Goal: Task Accomplishment & Management: Manage account settings

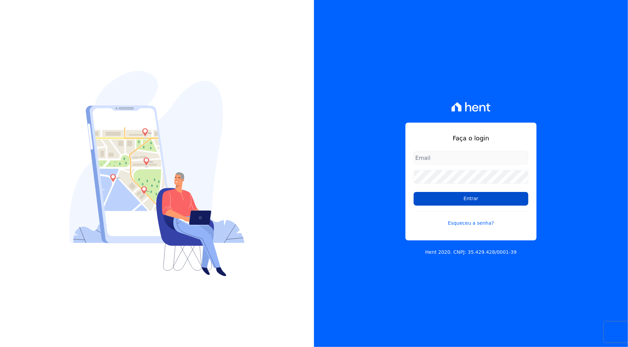
click at [431, 201] on input "Entrar" at bounding box center [470, 199] width 115 height 14
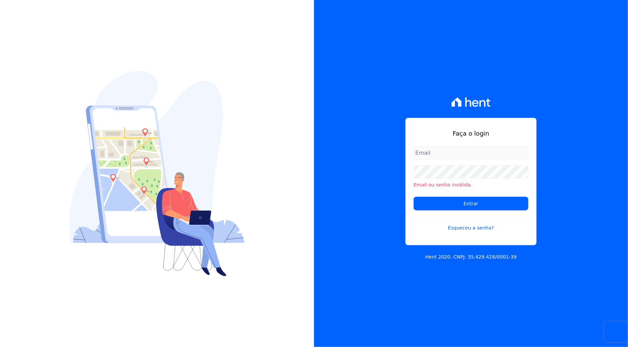
click at [443, 158] on input "email" at bounding box center [470, 153] width 115 height 14
type input "rafael.souza@quattroconstrutora.com.br"
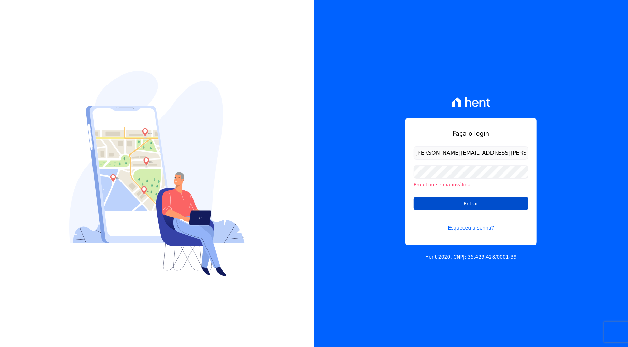
click at [452, 204] on input "Entrar" at bounding box center [470, 203] width 115 height 14
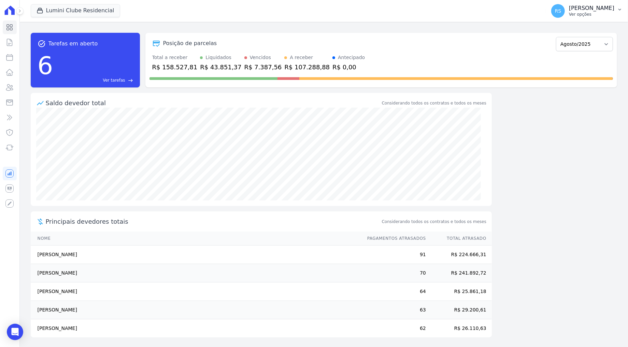
click at [592, 13] on p "Ver opções" at bounding box center [591, 14] width 45 height 5
click at [576, 172] on div "task_alt Tarefas em aberto 6 Ver tarefas east Posição de parcelas Dezembro/2021…" at bounding box center [324, 184] width 608 height 325
click at [290, 28] on div "task_alt Tarefas em aberto 6 Ver tarefas east Posição de parcelas Dezembro/2021…" at bounding box center [324, 59] width 586 height 65
click at [606, 5] on p "[PERSON_NAME]" at bounding box center [591, 8] width 45 height 7
click at [574, 44] on link "Faturas" at bounding box center [583, 45] width 87 height 12
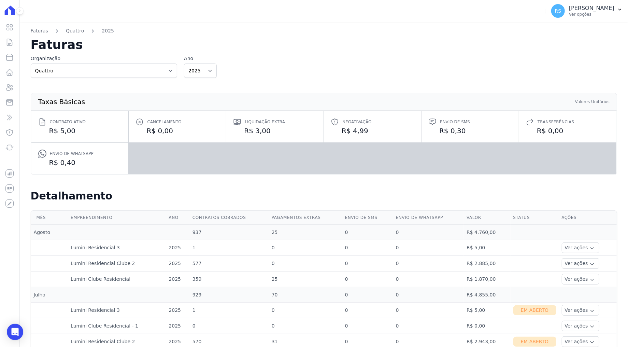
click at [564, 44] on h2 "Faturas" at bounding box center [324, 45] width 586 height 12
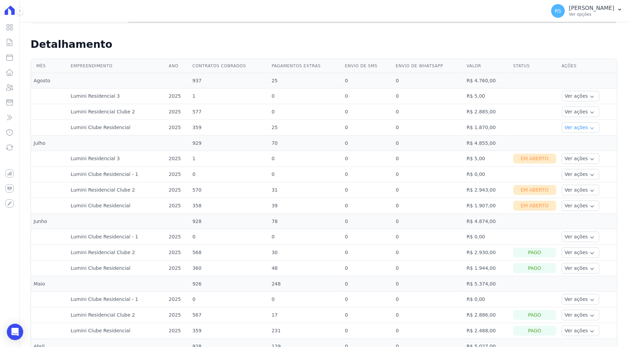
click at [589, 127] on icon "button" at bounding box center [591, 127] width 5 height 5
click at [575, 139] on link "Ver detalhes" at bounding box center [579, 137] width 30 height 7
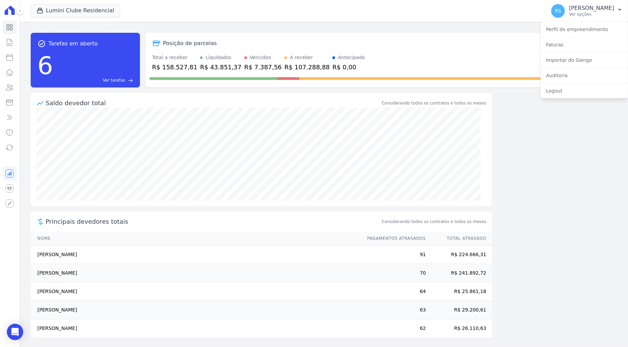
click at [562, 162] on div "task_alt Tarefas em aberto 6 Ver tarefas east Posição de parcelas Dezembro/2021…" at bounding box center [324, 184] width 608 height 325
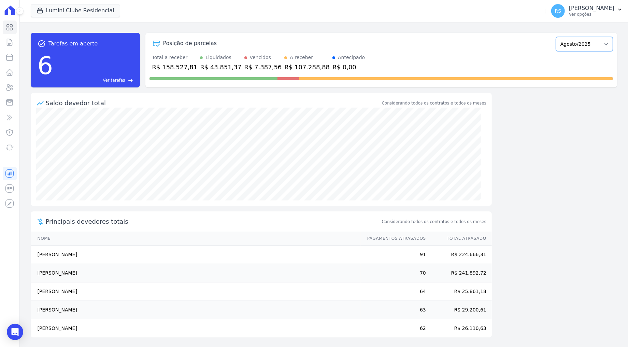
click at [595, 46] on select "Dezembro/2021 Janeiro/2022 Fevereiro/2022 Março/2022 Abril/2022 Maio/2022 Junho…" at bounding box center [584, 44] width 57 height 14
drag, startPoint x: 517, startPoint y: 116, endPoint x: 519, endPoint y: 109, distance: 7.0
click at [517, 116] on div "task_alt Tarefas em aberto 6 Ver tarefas east Posição de parcelas Dezembro/2021…" at bounding box center [324, 184] width 608 height 325
click at [595, 9] on p "Rafael Souza" at bounding box center [591, 8] width 45 height 7
click at [558, 41] on link "Faturas" at bounding box center [583, 45] width 87 height 12
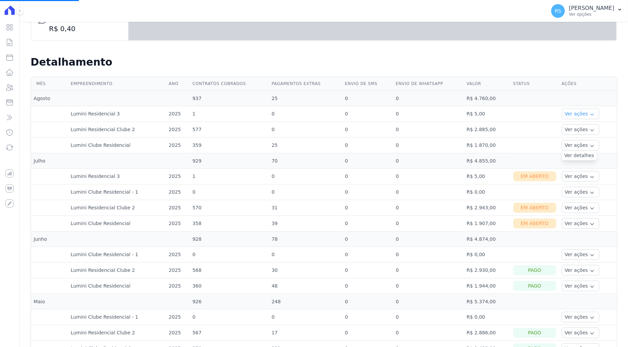
scroll to position [151, 0]
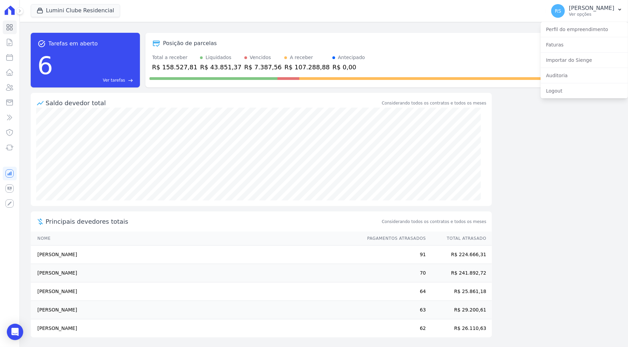
click at [569, 150] on div "task_alt Tarefas em aberto 6 Ver tarefas east Posição de parcelas Dezembro/2021…" at bounding box center [324, 184] width 608 height 325
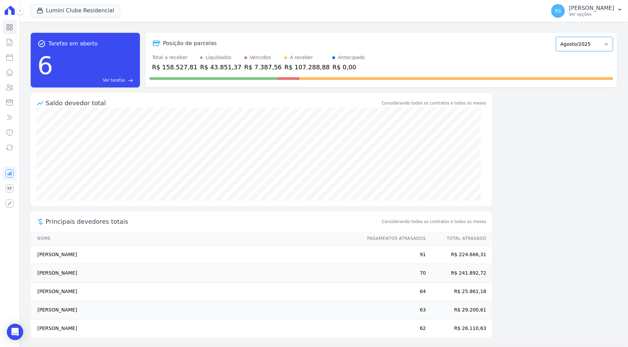
click at [596, 45] on select "Dezembro/2021 Janeiro/2022 Fevereiro/2022 Março/2022 Abril/2022 Maio/2022 Junho…" at bounding box center [584, 44] width 57 height 14
click at [531, 152] on div "task_alt Tarefas em aberto 6 Ver tarefas east Posição de parcelas Dezembro/2021…" at bounding box center [324, 184] width 608 height 325
click at [610, 11] on p "Rafael Souza" at bounding box center [591, 8] width 45 height 7
click at [568, 46] on link "Faturas" at bounding box center [583, 45] width 87 height 12
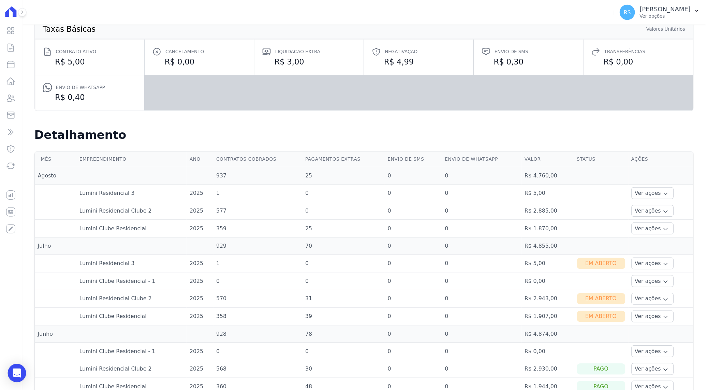
scroll to position [76, 0]
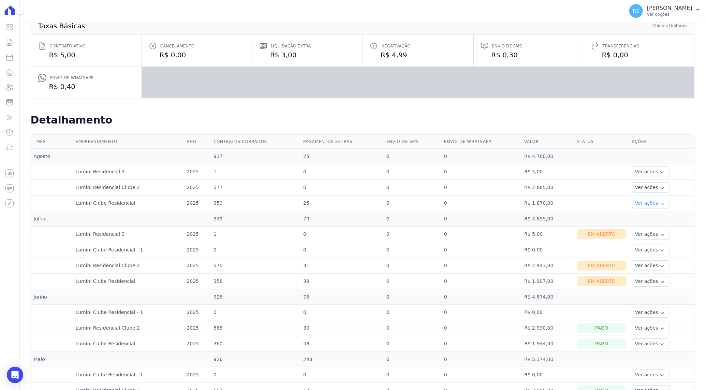
click at [627, 203] on icon "button" at bounding box center [662, 203] width 5 height 5
click at [627, 188] on icon "button" at bounding box center [662, 187] width 5 height 5
click at [627, 170] on button "Ver ações" at bounding box center [651, 171] width 38 height 11
click at [627, 220] on td at bounding box center [661, 218] width 65 height 15
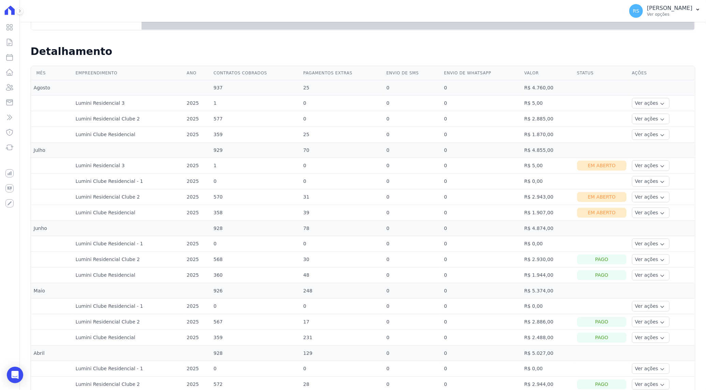
scroll to position [161, 0]
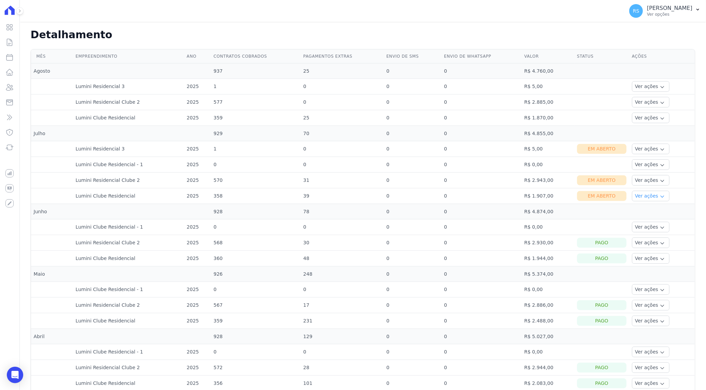
click at [627, 195] on button "Ver ações" at bounding box center [651, 196] width 38 height 11
click at [627, 181] on icon "button" at bounding box center [662, 181] width 3 height 2
click at [627, 150] on button "Ver ações" at bounding box center [651, 149] width 38 height 11
